Goal: Participate in discussion: Engage in conversation with other users on a specific topic

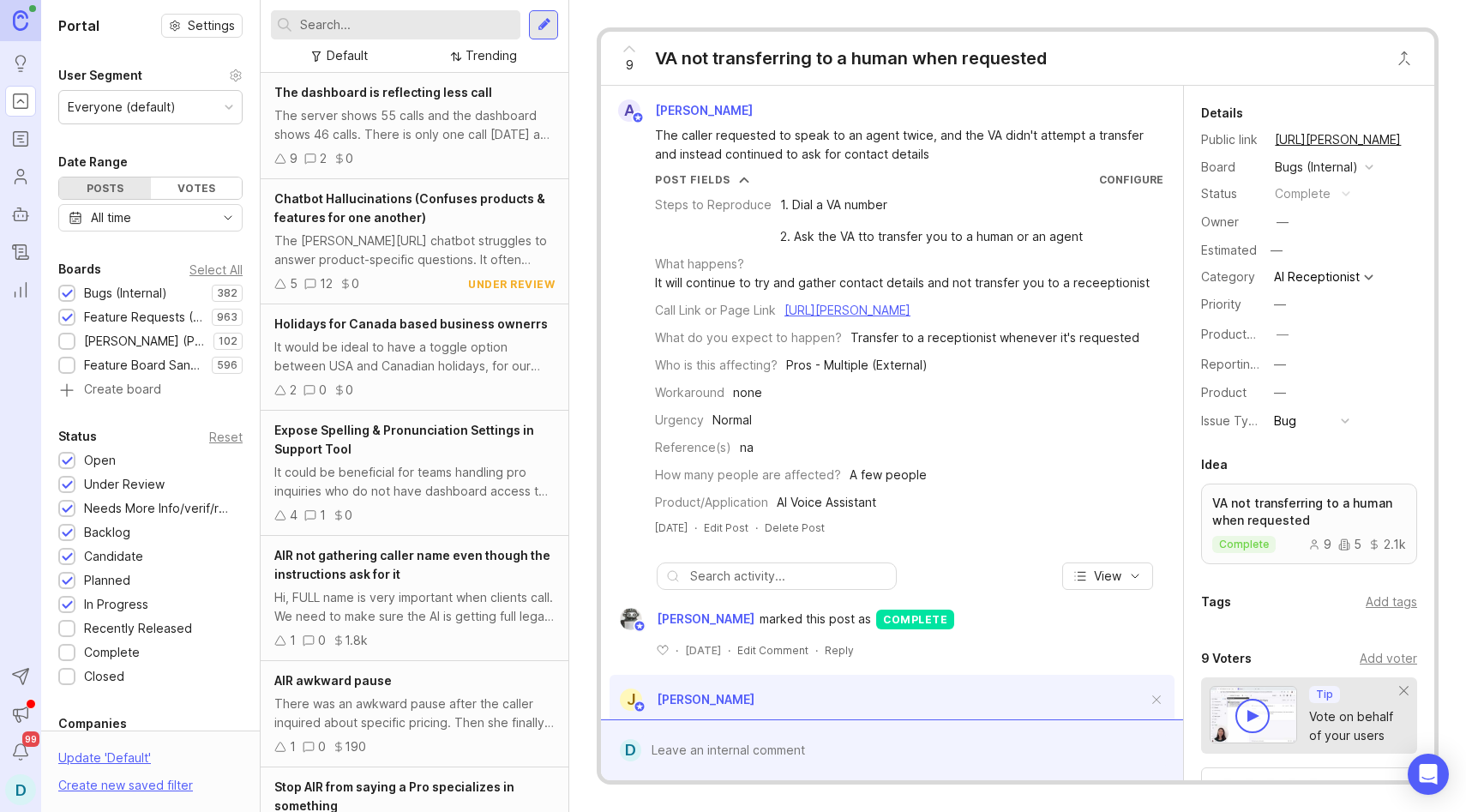
click at [546, 23] on div at bounding box center [544, 25] width 14 height 16
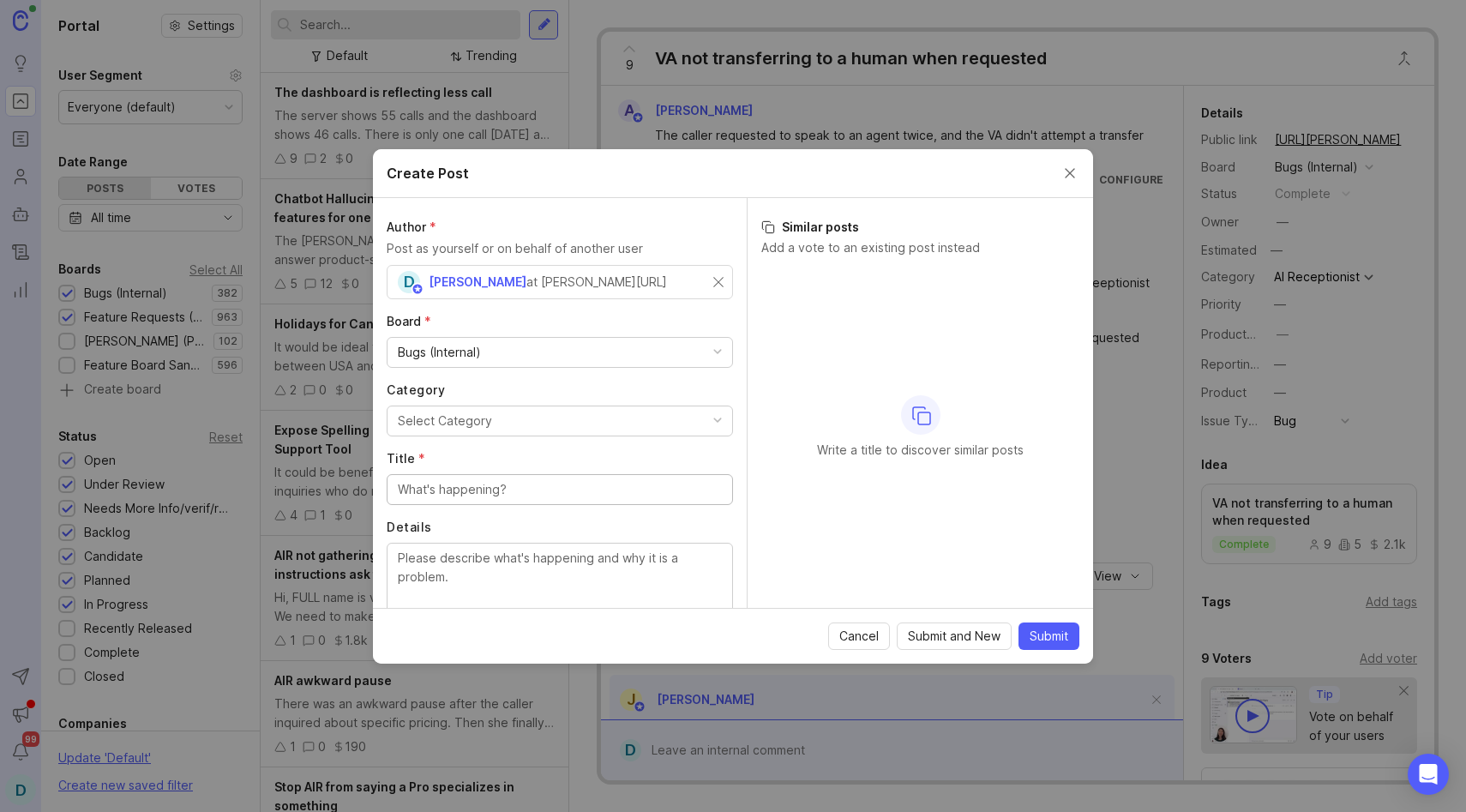
click at [439, 407] on button "Select Category" at bounding box center [560, 420] width 346 height 31
click at [461, 487] on input "Title *" at bounding box center [560, 489] width 324 height 19
type input "S"
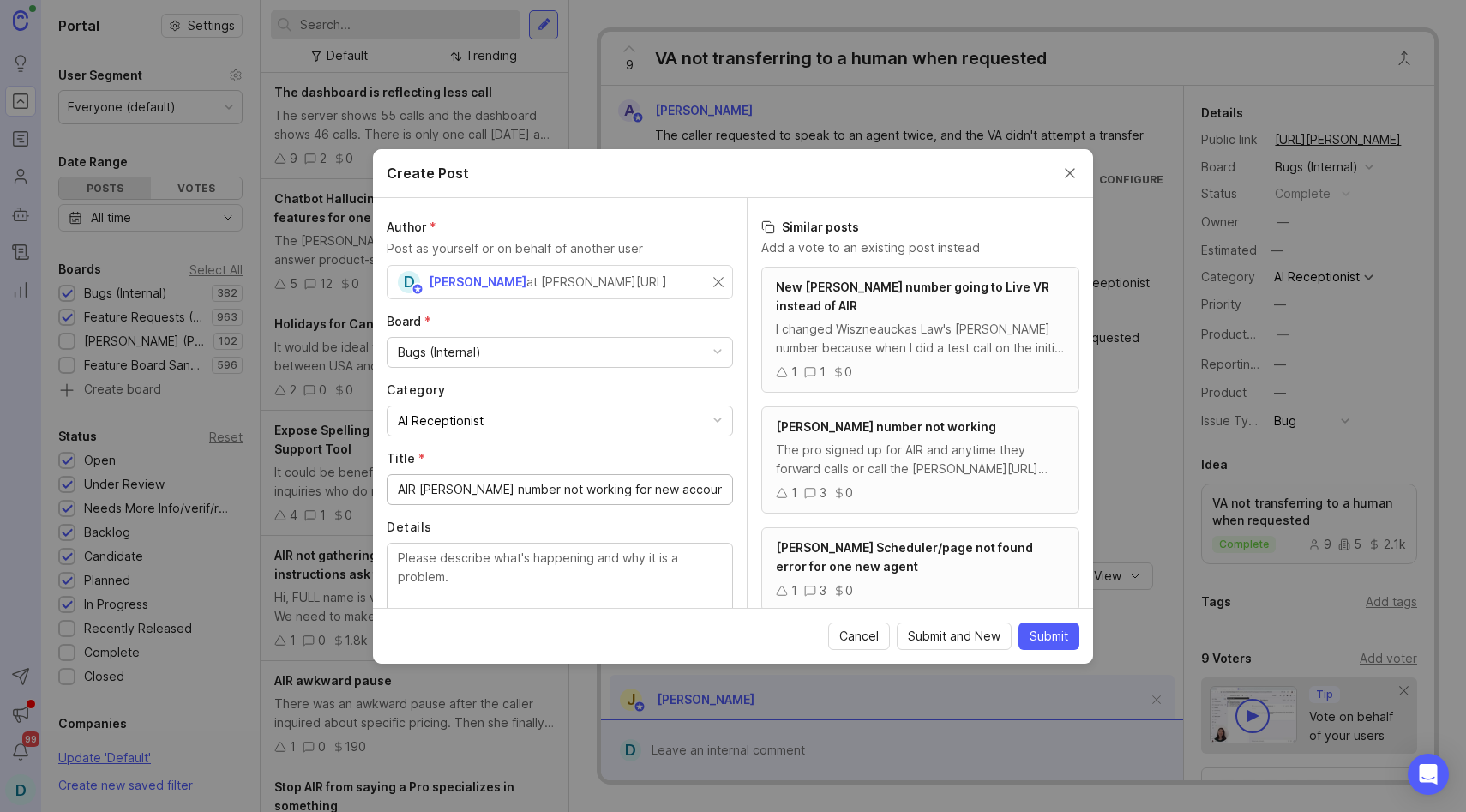
type input "AIR [PERSON_NAME] number not working for new accounts"
click at [823, 337] on div "I changed Wiszneauckas Law's [PERSON_NAME] number because when I did a test cal…" at bounding box center [920, 338] width 289 height 38
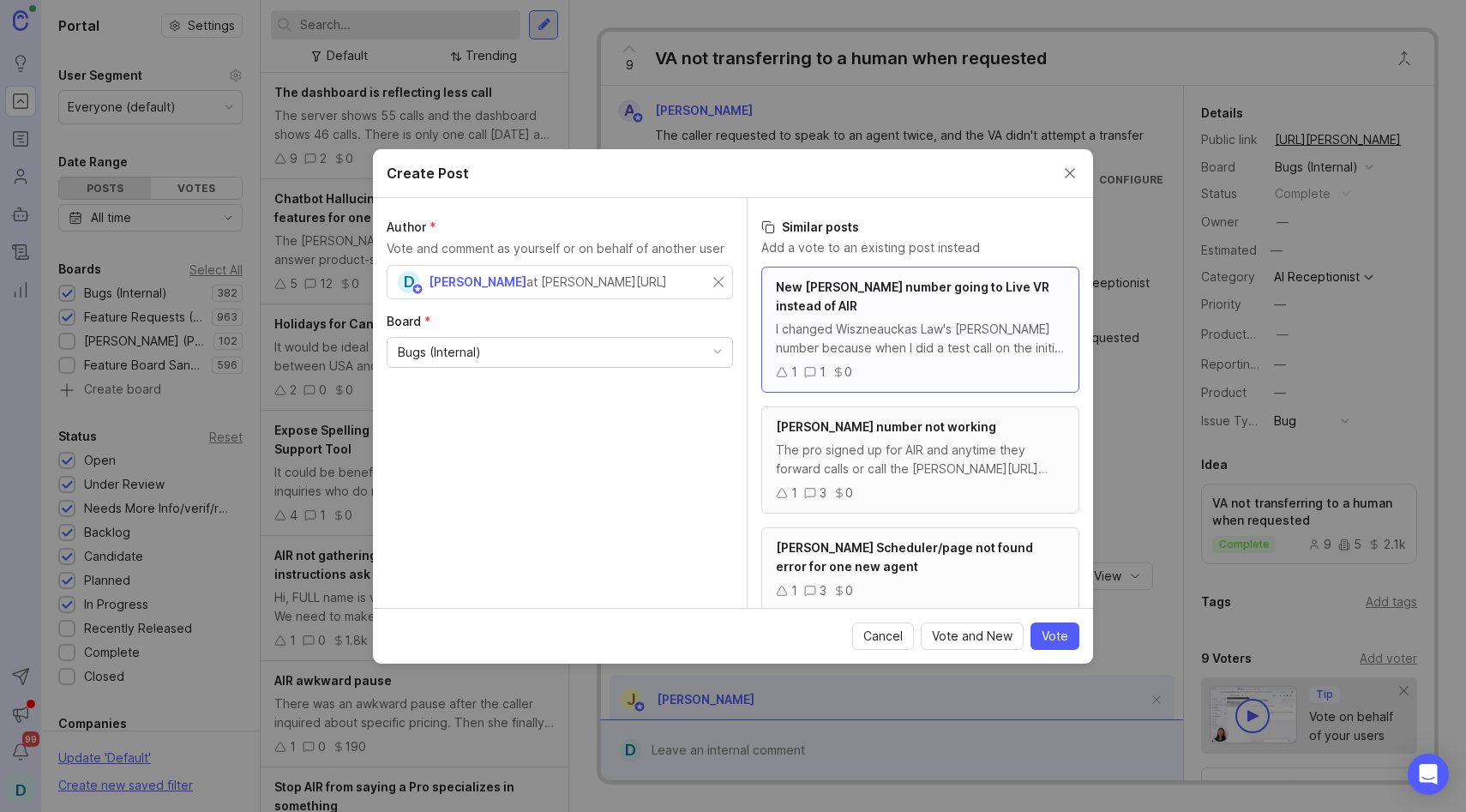
click at [827, 417] on div "[PERSON_NAME] number not working" at bounding box center [920, 426] width 289 height 19
click at [818, 446] on div "The pro signed up for AIR and anytime they forward calls or call the [PERSON_NA…" at bounding box center [920, 460] width 289 height 38
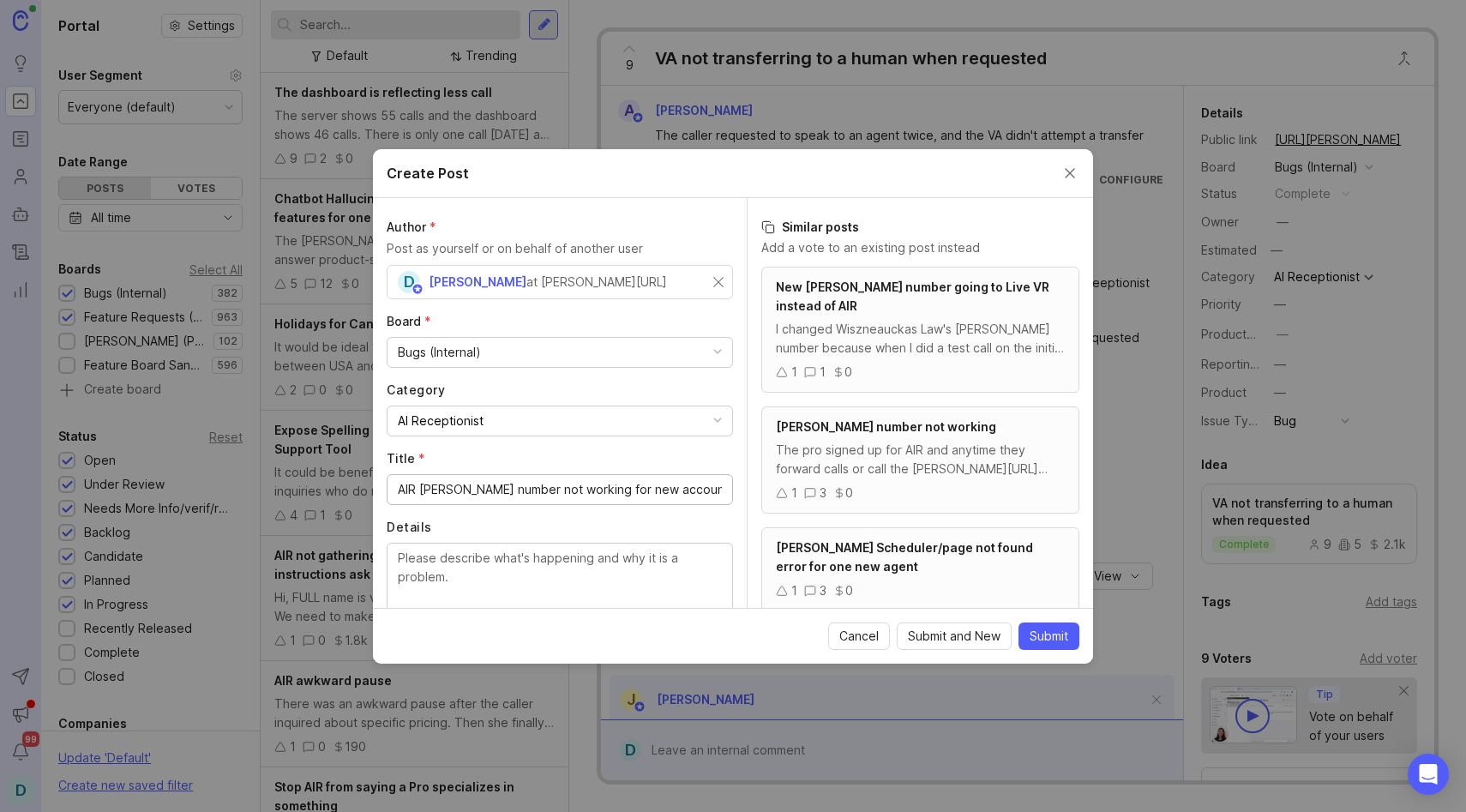
click at [863, 455] on div "The pro signed up for AIR and anytime they forward calls or call the [PERSON_NA…" at bounding box center [920, 460] width 289 height 38
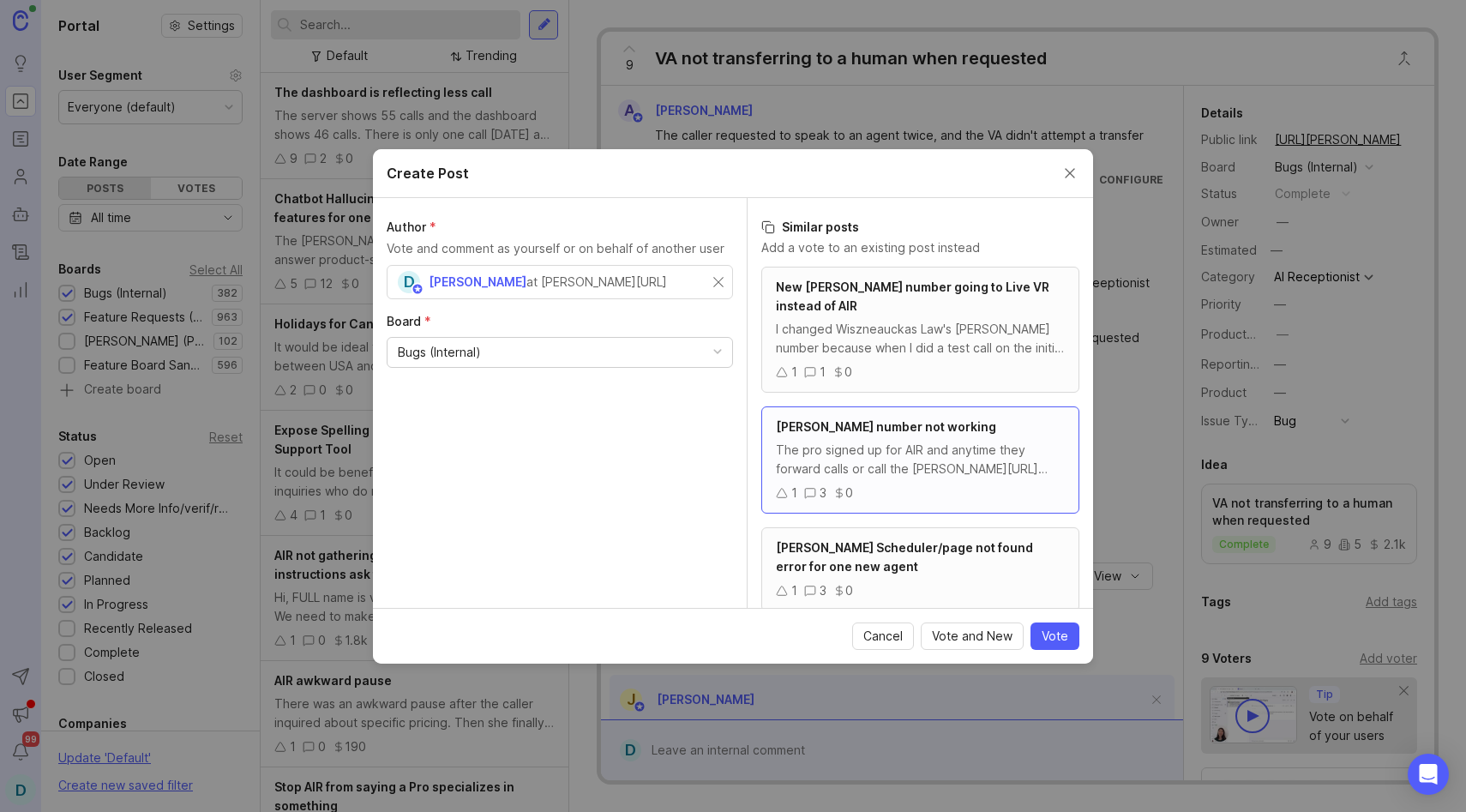
click at [1055, 631] on span "Vote" at bounding box center [1054, 636] width 27 height 17
